Goal: Information Seeking & Learning: Find specific fact

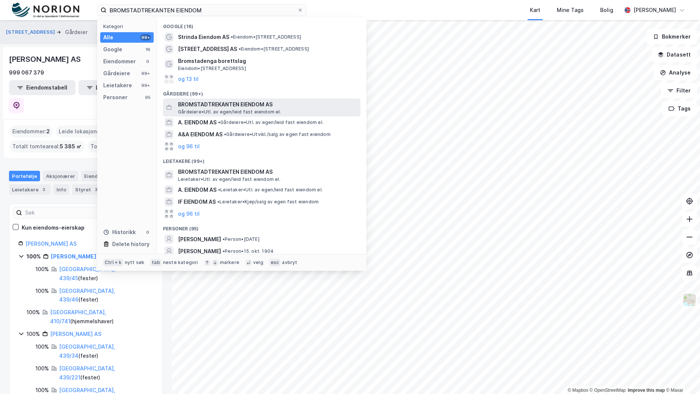
type input "BROMSTADTREKANTEN EIENDOM"
click at [274, 108] on span "BROMSTADTREKANTEN EIENDOM AS" at bounding box center [268, 104] width 180 height 9
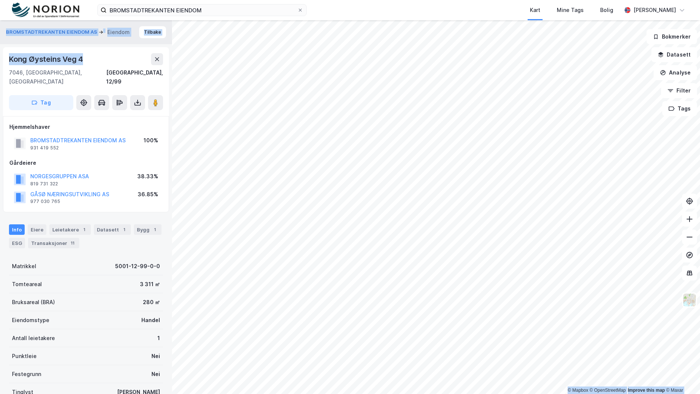
drag, startPoint x: 56, startPoint y: 58, endPoint x: -6, endPoint y: 57, distance: 62.1
click at [0, 57] on html "BROMSTADTREKANTEN EIENDOM Kart Mine Tags Bolig [PERSON_NAME] © Mapbox © OpenStr…" at bounding box center [350, 197] width 700 height 394
click at [103, 64] on div "Kong Øysteins Veg 4" at bounding box center [86, 59] width 154 height 12
drag, startPoint x: 84, startPoint y: 59, endPoint x: 1, endPoint y: 61, distance: 83.1
click at [1, 61] on div "BROMSTADTREKANTEN EIENDOM AS Eiendom [GEOGRAPHIC_DATA] Kong [STREET_ADDRESS], 1…" at bounding box center [86, 206] width 172 height 373
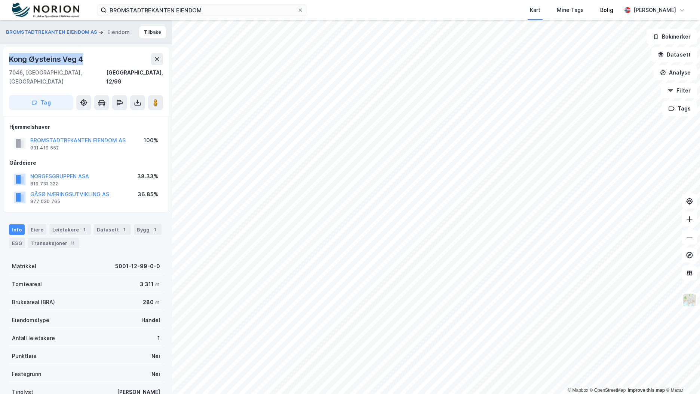
copy div "Kong Øysteins Veg 4"
